Goal: Information Seeking & Learning: Learn about a topic

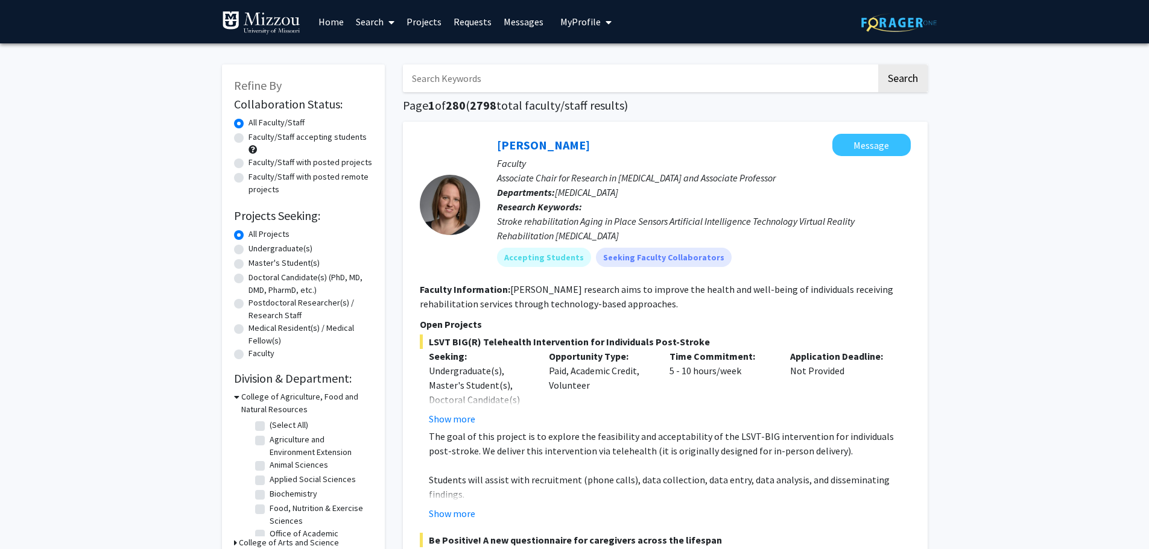
click at [490, 78] on input "Search Keywords" at bounding box center [639, 79] width 473 height 28
click at [878, 65] on button "Search" at bounding box center [902, 79] width 49 height 28
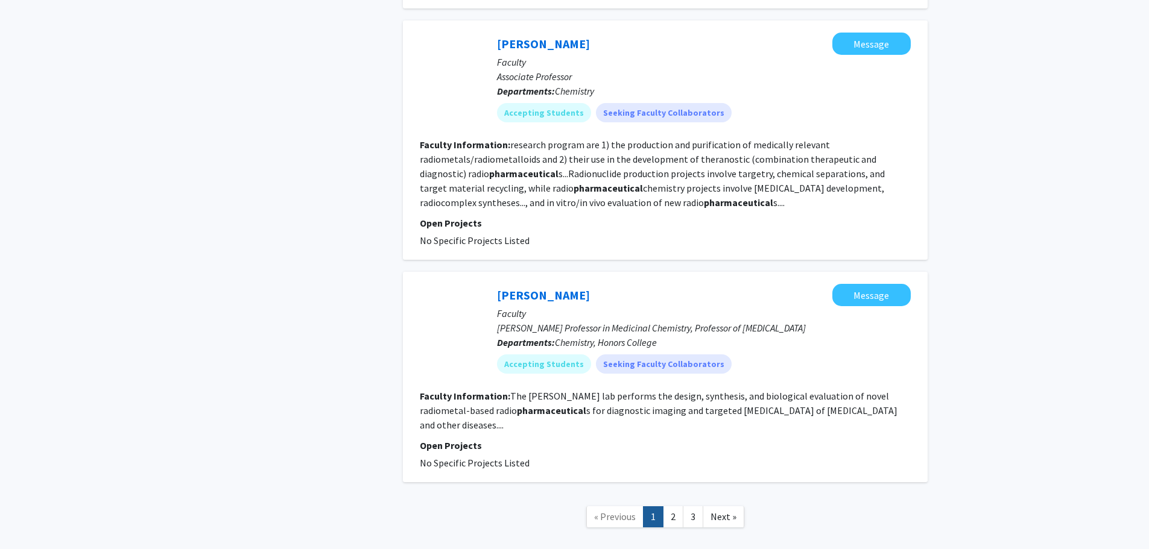
scroll to position [1787, 0]
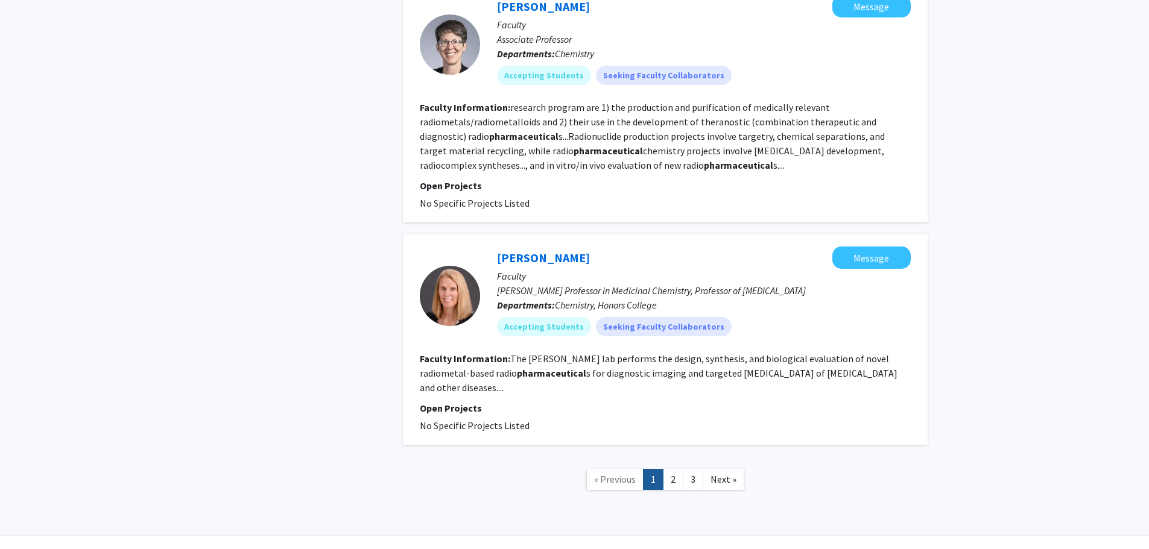
click at [674, 469] on link "2" at bounding box center [673, 479] width 21 height 21
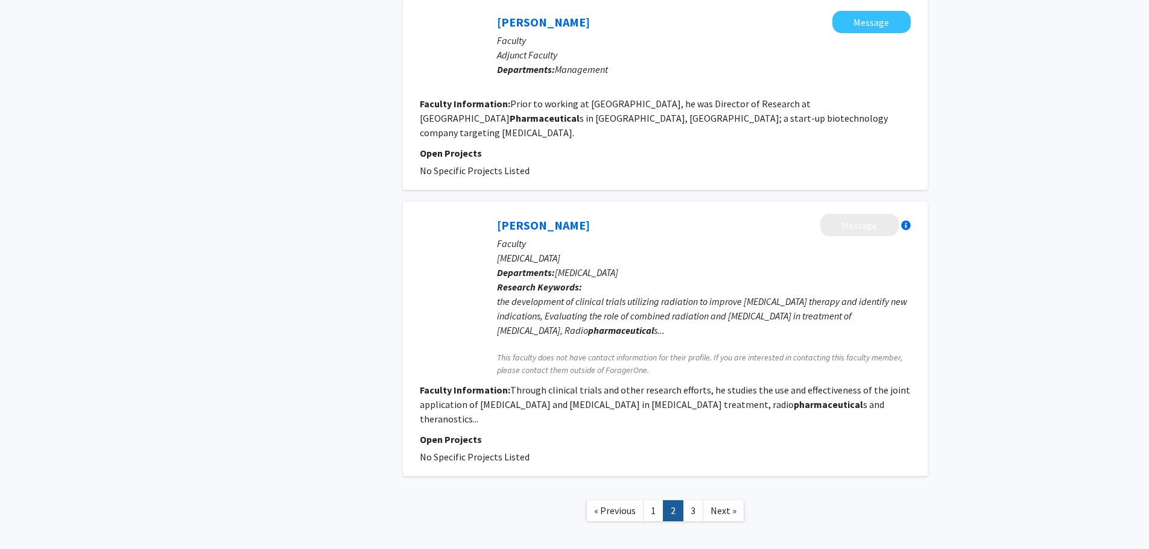
scroll to position [1893, 0]
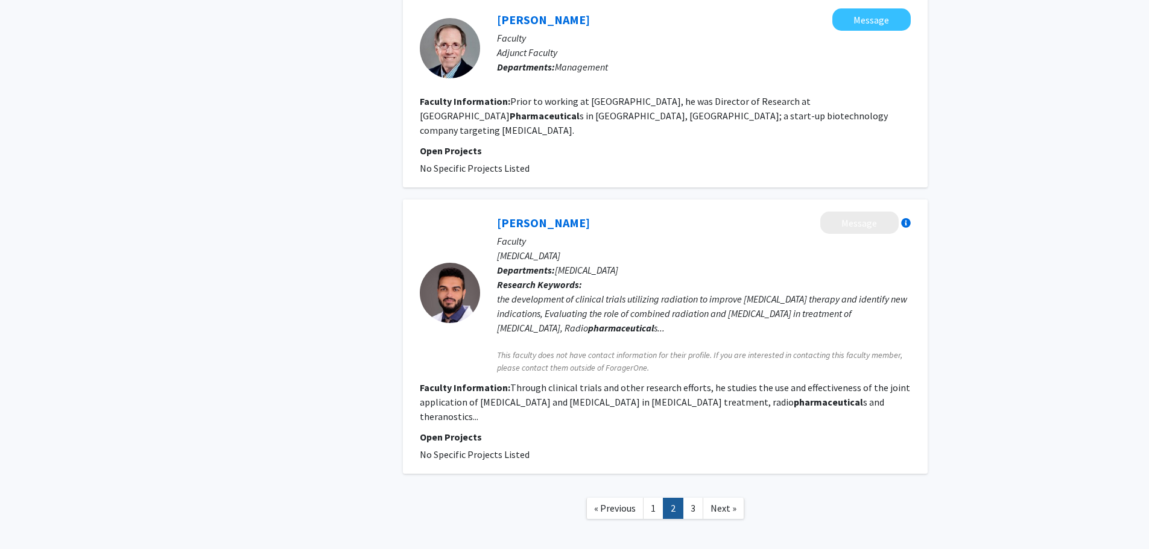
click at [696, 498] on link "3" at bounding box center [693, 508] width 21 height 21
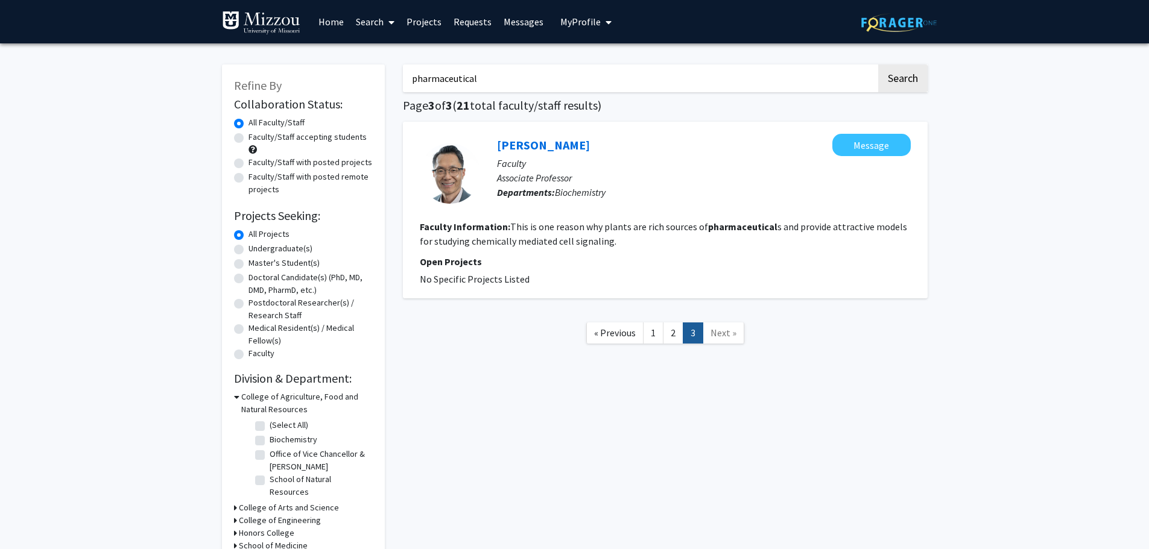
click at [654, 335] on link "1" at bounding box center [653, 333] width 21 height 21
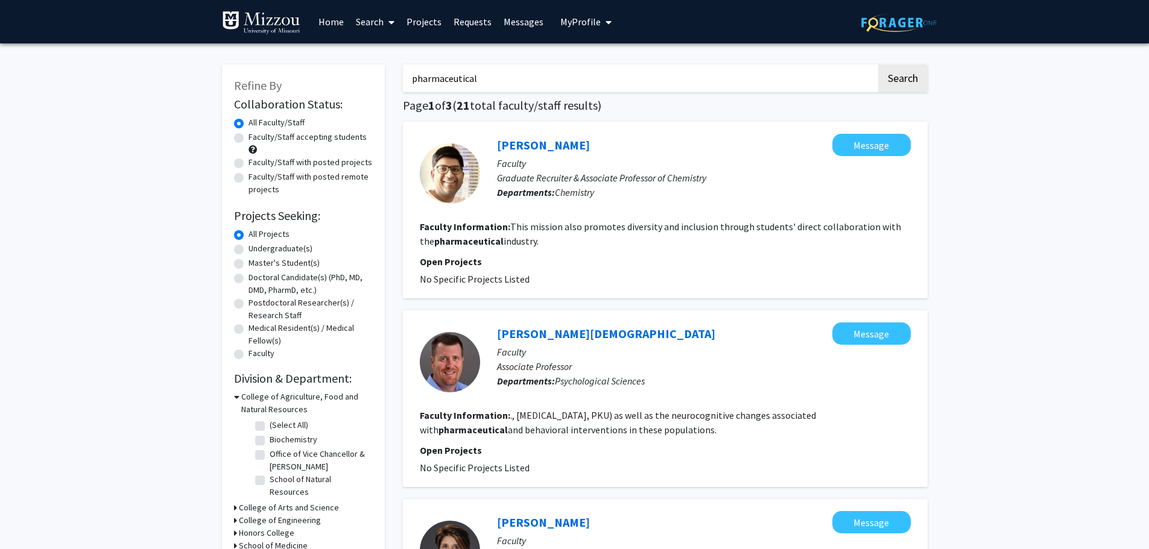
click at [546, 83] on input "pharmaceutical" at bounding box center [639, 79] width 473 height 28
type input "p"
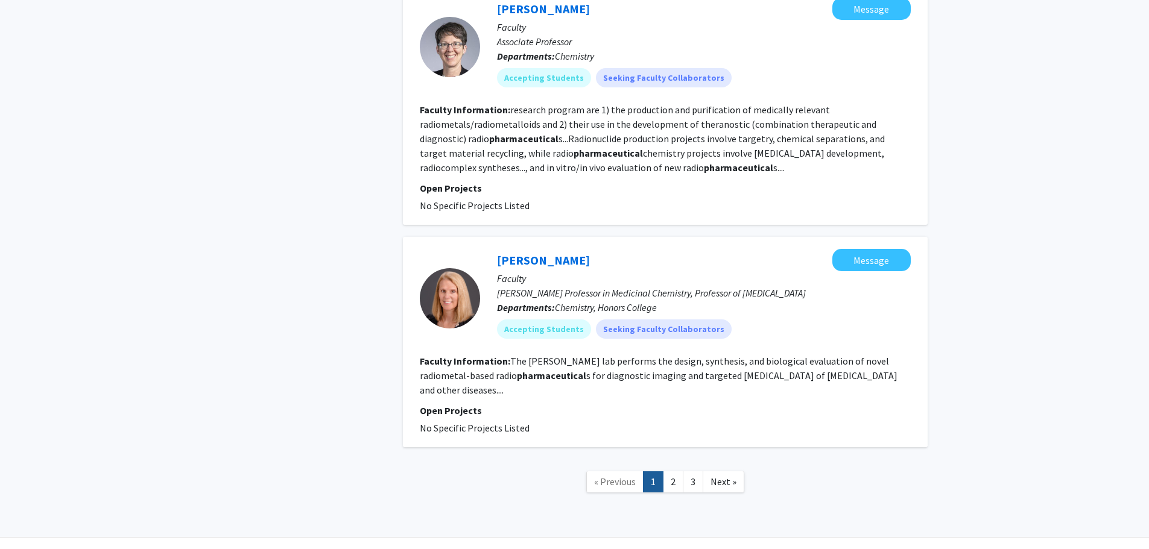
scroll to position [1787, 0]
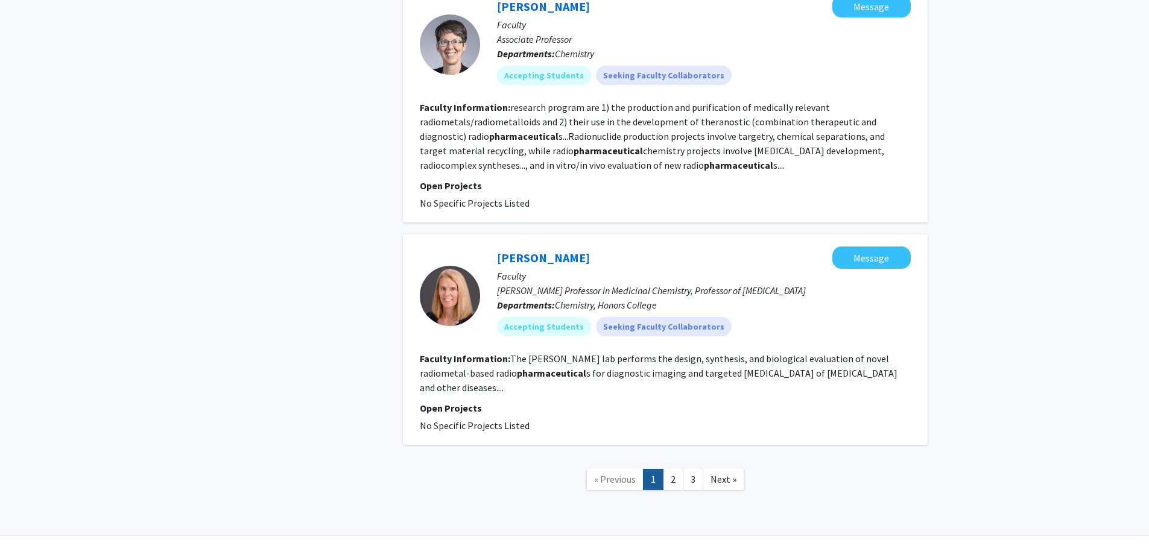
type input "[PERSON_NAME]"
click at [673, 469] on link "2" at bounding box center [673, 479] width 21 height 21
